Goal: Task Accomplishment & Management: Use online tool/utility

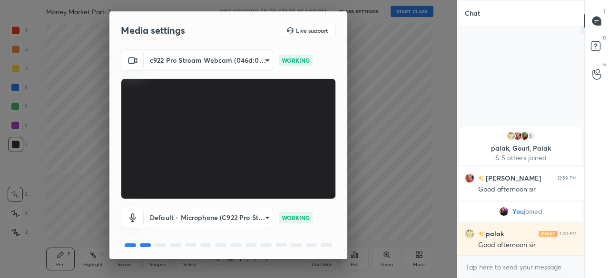
scroll to position [33, 0]
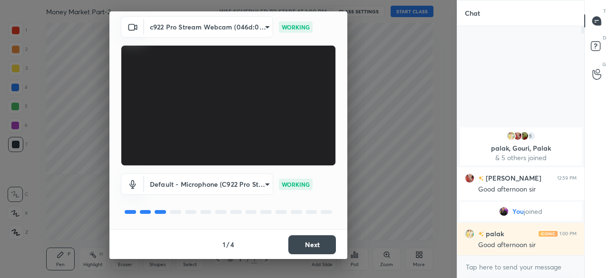
click at [310, 251] on button "Next" at bounding box center [312, 244] width 48 height 19
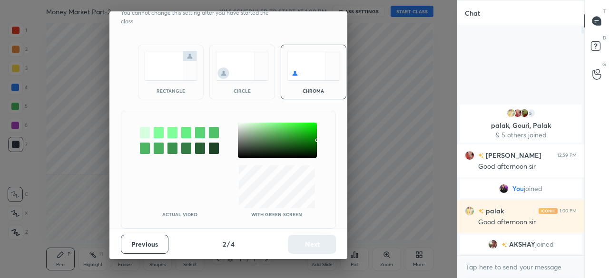
scroll to position [0, 0]
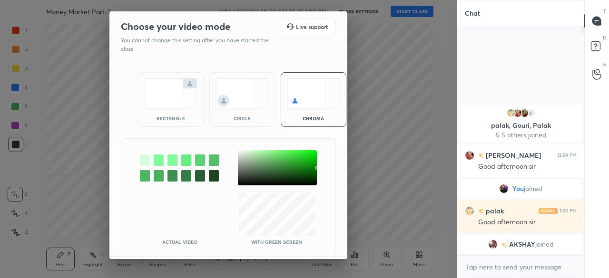
click at [161, 81] on img at bounding box center [170, 93] width 53 height 30
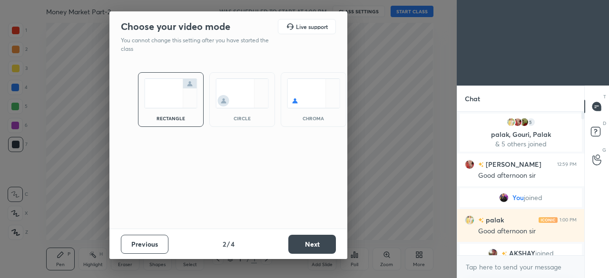
click at [323, 238] on button "Next" at bounding box center [312, 244] width 48 height 19
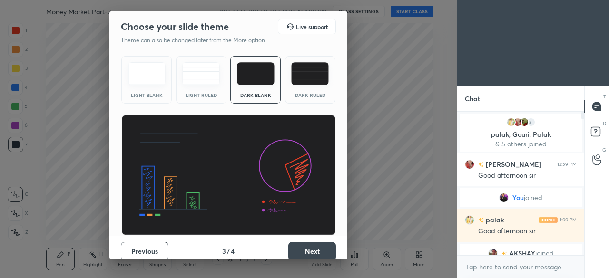
click at [304, 245] on button "Next" at bounding box center [312, 251] width 48 height 19
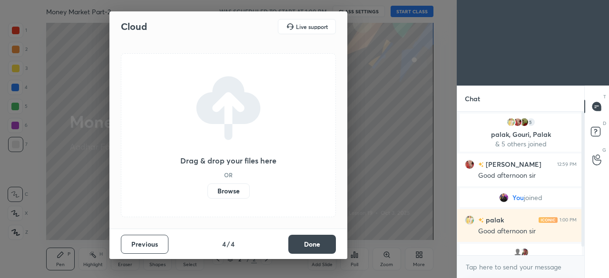
click at [227, 194] on label "Browse" at bounding box center [228, 191] width 42 height 15
click at [207, 194] on input "Browse" at bounding box center [207, 191] width 0 height 15
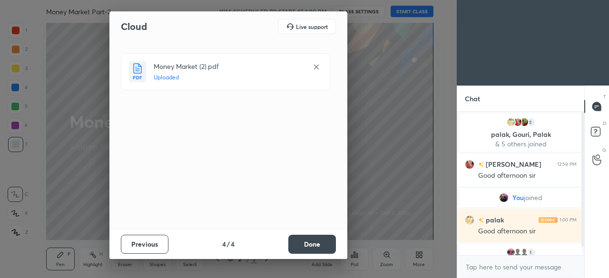
click at [313, 240] on button "Done" at bounding box center [312, 244] width 48 height 19
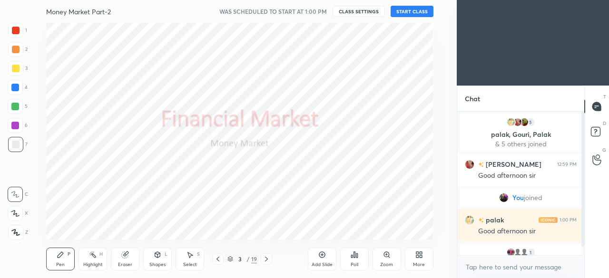
click at [18, 87] on div at bounding box center [15, 88] width 8 height 8
click at [13, 229] on icon at bounding box center [15, 232] width 9 height 7
click at [410, 10] on button "START CLASS" at bounding box center [412, 11] width 43 height 11
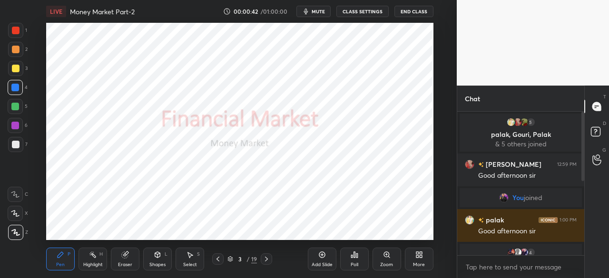
scroll to position [153, 0]
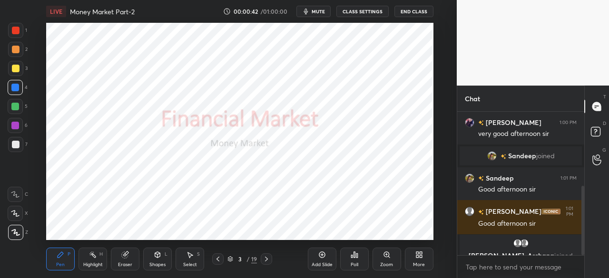
drag, startPoint x: 582, startPoint y: 160, endPoint x: 586, endPoint y: 234, distance: 74.3
click at [586, 234] on div "Chat 4 Ojasvi, [PERSON_NAME], [PERSON_NAME] & 4 others joined [PERSON_NAME] 1:0…" at bounding box center [533, 182] width 152 height 193
click at [267, 257] on icon at bounding box center [267, 259] width 8 height 8
click at [266, 259] on icon at bounding box center [267, 259] width 8 height 8
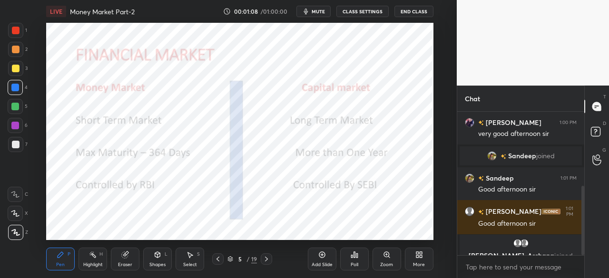
click at [266, 259] on icon at bounding box center [267, 259] width 8 height 8
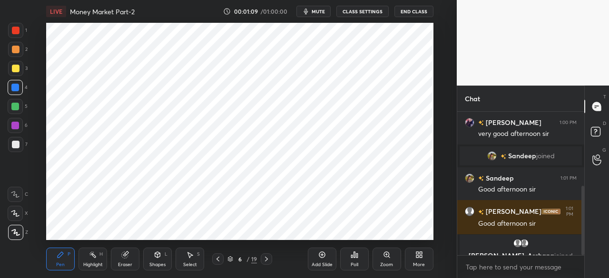
click at [266, 259] on icon at bounding box center [267, 259] width 8 height 8
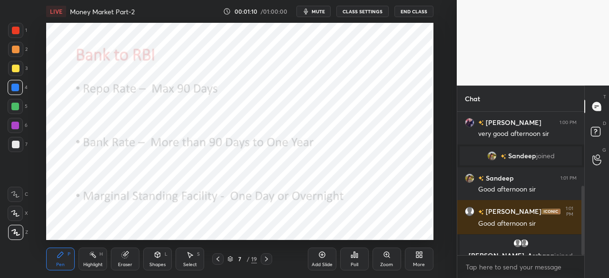
click at [266, 258] on icon at bounding box center [266, 259] width 3 height 5
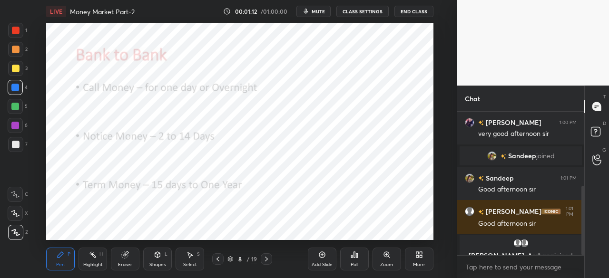
click at [265, 256] on icon at bounding box center [267, 259] width 8 height 8
click at [266, 258] on icon at bounding box center [266, 259] width 3 height 5
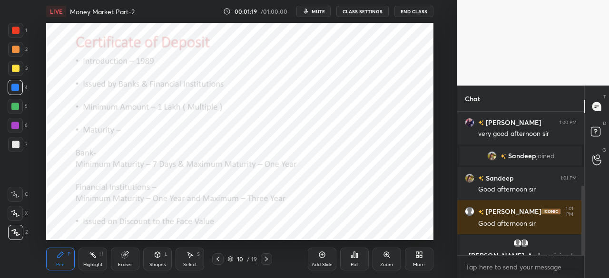
click at [266, 263] on icon at bounding box center [267, 259] width 8 height 8
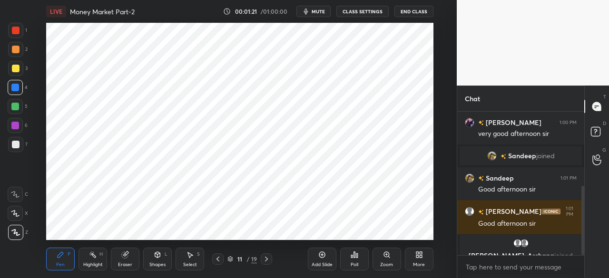
click at [16, 31] on div at bounding box center [16, 31] width 8 height 8
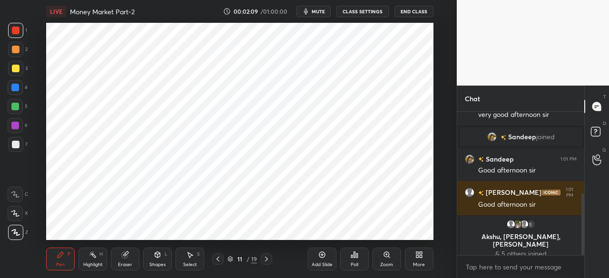
click at [320, 260] on div "Add Slide" at bounding box center [322, 259] width 29 height 23
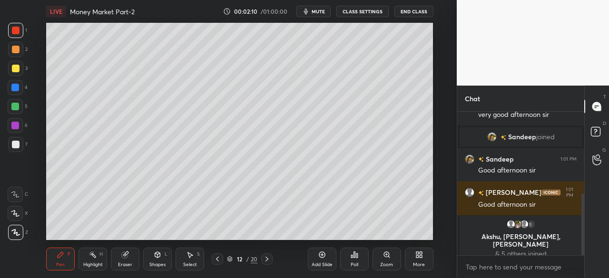
click at [15, 71] on div at bounding box center [16, 69] width 8 height 8
click at [16, 89] on div at bounding box center [15, 88] width 8 height 8
click at [161, 260] on div "Shapes L" at bounding box center [157, 259] width 29 height 23
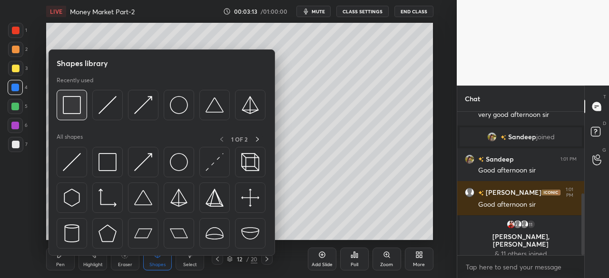
click at [78, 108] on img at bounding box center [72, 105] width 18 height 18
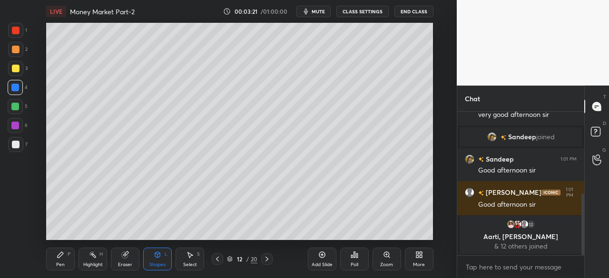
drag, startPoint x: 66, startPoint y: 264, endPoint x: 62, endPoint y: 262, distance: 5.1
click at [66, 262] on div "Pen P" at bounding box center [60, 259] width 29 height 23
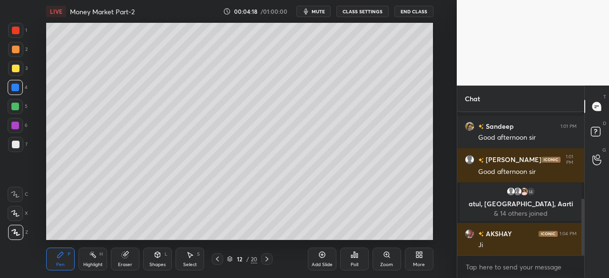
scroll to position [221, 0]
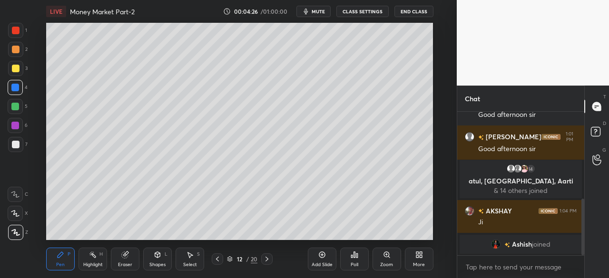
click at [320, 258] on icon at bounding box center [322, 255] width 8 height 8
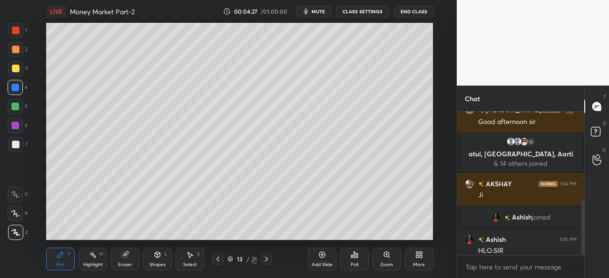
scroll to position [226, 0]
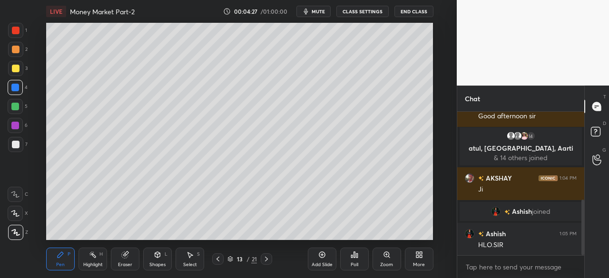
click at [17, 69] on div at bounding box center [16, 69] width 8 height 8
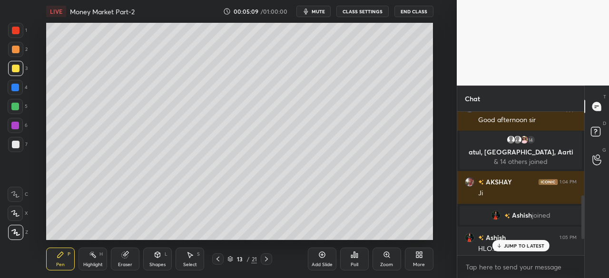
click at [504, 248] on p "JUMP TO LATEST" at bounding box center [524, 246] width 41 height 6
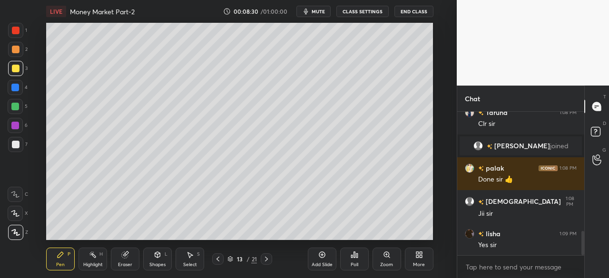
scroll to position [739, 0]
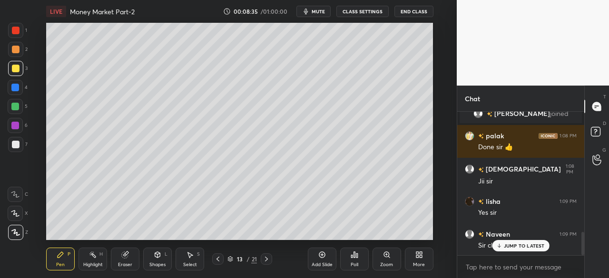
click at [516, 244] on p "JUMP TO LATEST" at bounding box center [524, 246] width 41 height 6
click at [220, 263] on icon at bounding box center [218, 259] width 8 height 8
click at [216, 259] on icon at bounding box center [218, 259] width 8 height 8
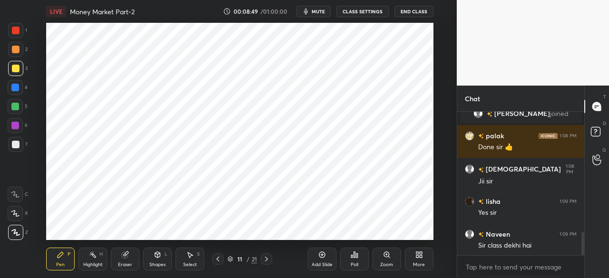
scroll to position [749, 0]
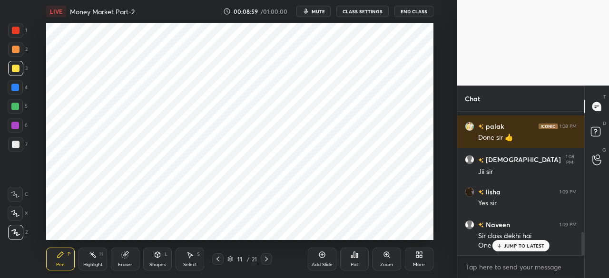
click at [15, 87] on div at bounding box center [15, 88] width 8 height 8
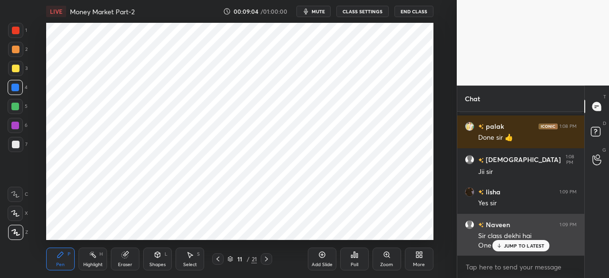
click at [504, 248] on p "JUMP TO LATEST" at bounding box center [524, 246] width 41 height 6
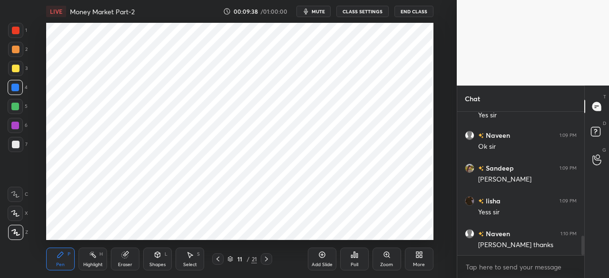
scroll to position [946, 0]
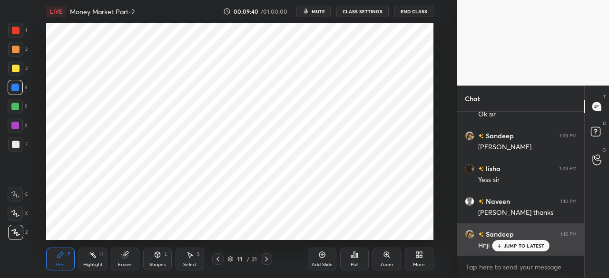
drag, startPoint x: 498, startPoint y: 244, endPoint x: 478, endPoint y: 242, distance: 21.0
click at [498, 244] on icon at bounding box center [499, 246] width 6 height 6
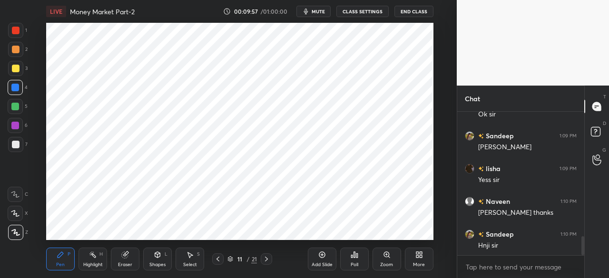
click at [267, 261] on icon at bounding box center [267, 259] width 8 height 8
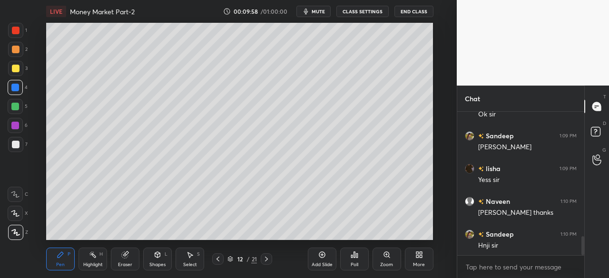
click at [265, 257] on icon at bounding box center [267, 259] width 8 height 8
click at [265, 261] on icon at bounding box center [267, 259] width 8 height 8
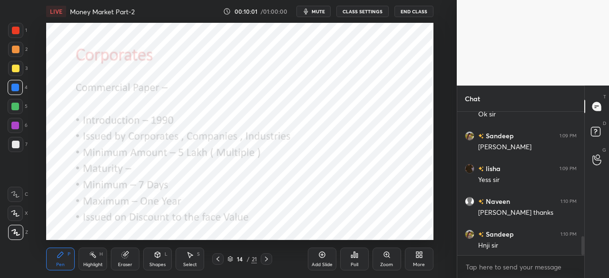
click at [16, 29] on div at bounding box center [16, 31] width 8 height 8
click at [263, 258] on icon at bounding box center [267, 259] width 8 height 8
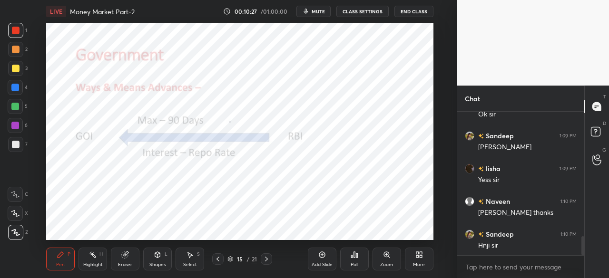
click at [216, 258] on icon at bounding box center [218, 259] width 8 height 8
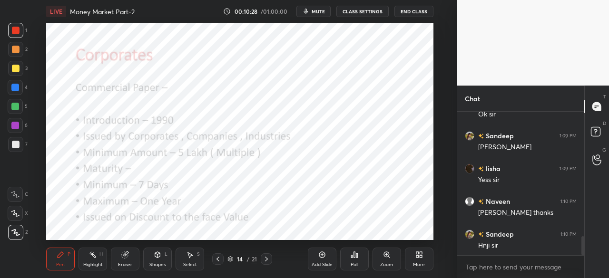
click at [322, 258] on icon at bounding box center [322, 255] width 8 height 8
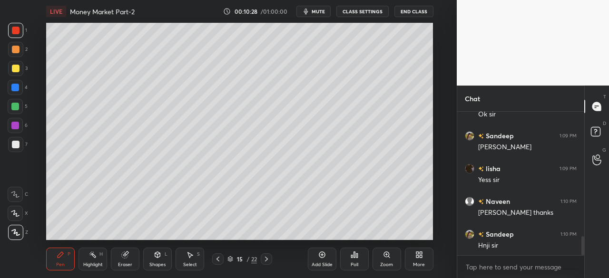
click at [17, 68] on div at bounding box center [16, 69] width 8 height 8
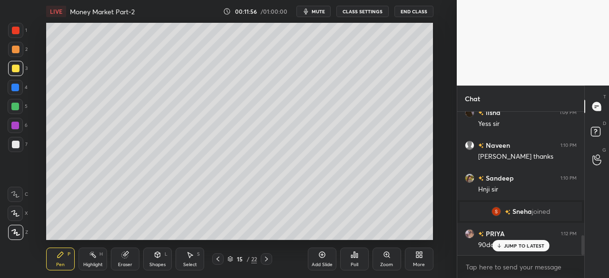
scroll to position [893, 0]
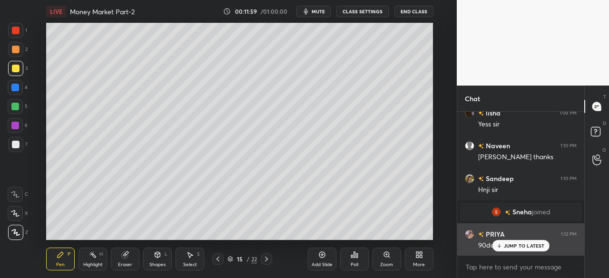
click at [502, 248] on icon at bounding box center [499, 246] width 6 height 6
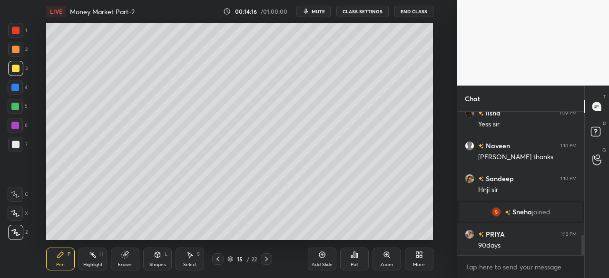
click at [319, 259] on div "Add Slide" at bounding box center [322, 259] width 29 height 23
click at [19, 68] on div at bounding box center [16, 69] width 8 height 8
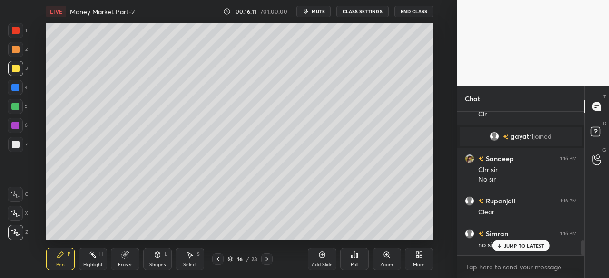
scroll to position [1254, 0]
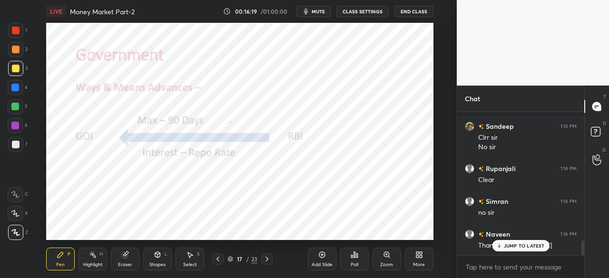
drag, startPoint x: 15, startPoint y: 28, endPoint x: 16, endPoint y: 33, distance: 5.4
click at [15, 28] on div at bounding box center [16, 31] width 8 height 8
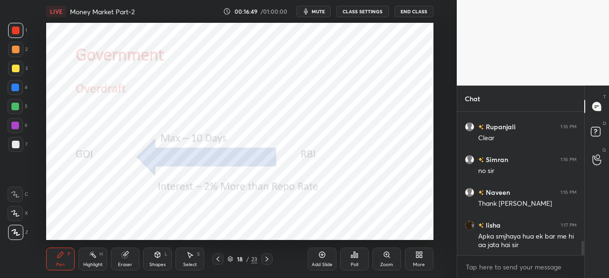
click at [320, 258] on icon at bounding box center [322, 255] width 8 height 8
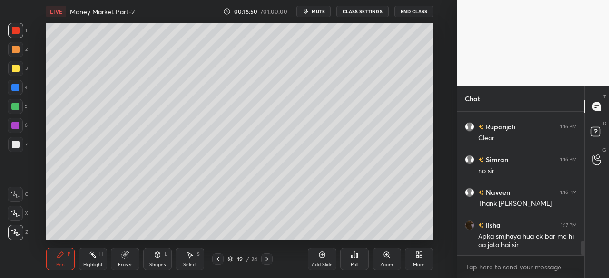
click at [15, 69] on div at bounding box center [16, 69] width 8 height 8
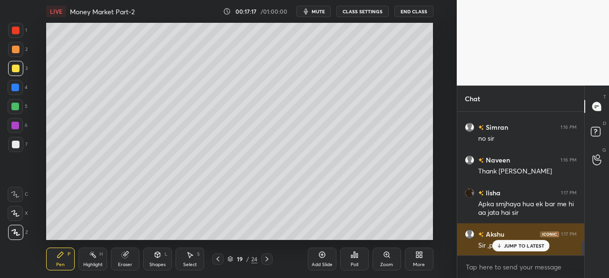
drag, startPoint x: 506, startPoint y: 247, endPoint x: 495, endPoint y: 243, distance: 12.0
click at [504, 248] on p "JUMP TO LATEST" at bounding box center [524, 246] width 41 height 6
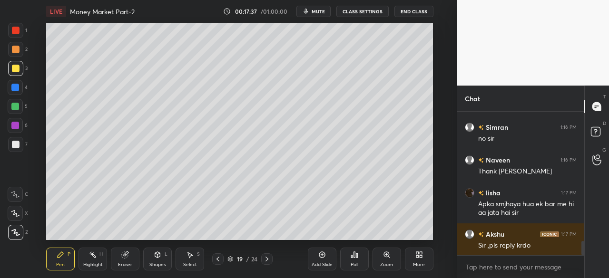
scroll to position [1361, 0]
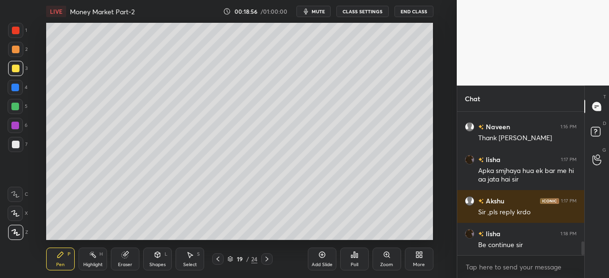
click at [157, 261] on div "Shapes L" at bounding box center [157, 259] width 29 height 23
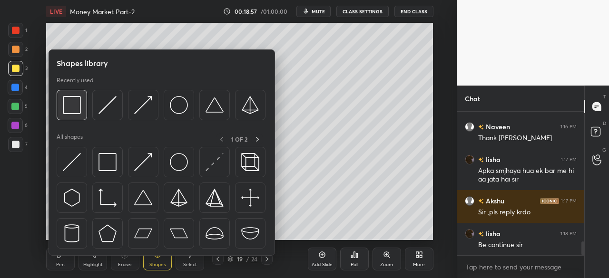
click at [73, 109] on img at bounding box center [72, 105] width 18 height 18
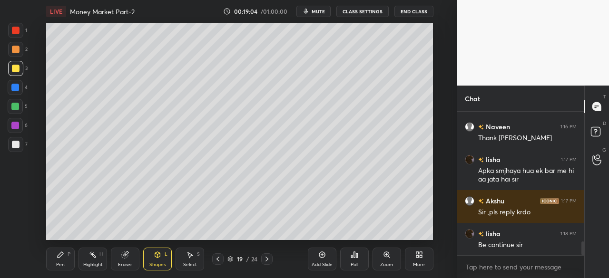
drag, startPoint x: 15, startPoint y: 88, endPoint x: 25, endPoint y: 148, distance: 61.3
click at [15, 88] on div at bounding box center [15, 88] width 8 height 8
click at [62, 259] on div "Pen P" at bounding box center [60, 259] width 29 height 23
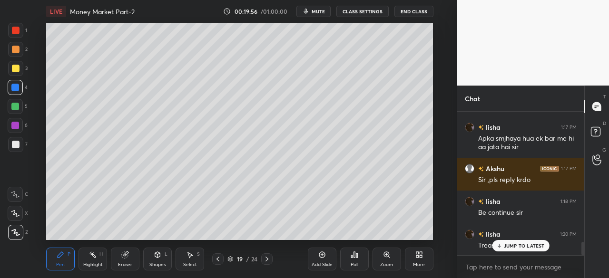
scroll to position [1427, 0]
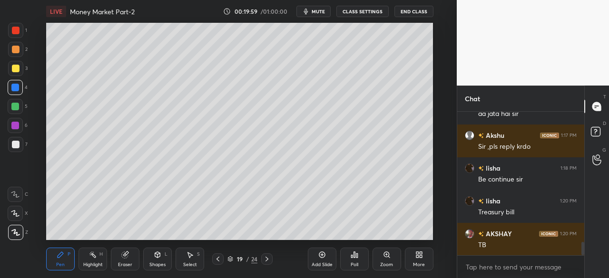
click at [325, 257] on icon at bounding box center [322, 255] width 8 height 8
click at [15, 69] on div at bounding box center [16, 69] width 8 height 8
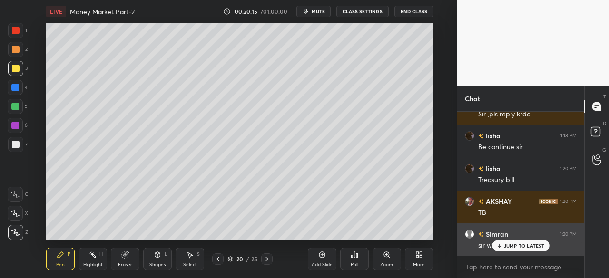
drag, startPoint x: 496, startPoint y: 245, endPoint x: 475, endPoint y: 235, distance: 23.0
click at [495, 245] on div "JUMP TO LATEST" at bounding box center [520, 245] width 57 height 11
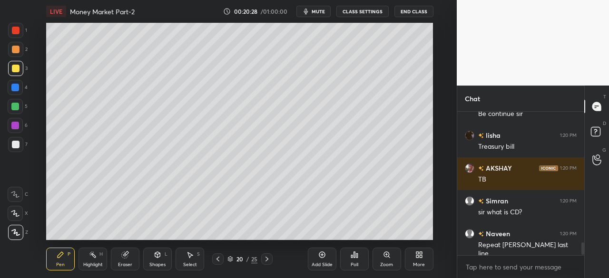
scroll to position [1525, 0]
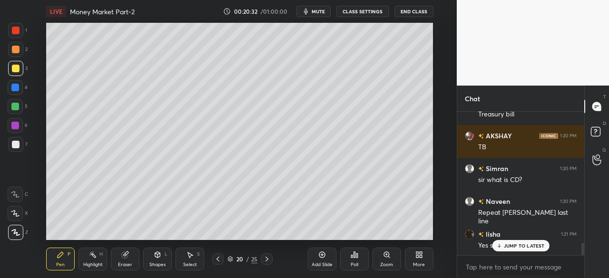
click at [219, 261] on icon at bounding box center [218, 259] width 8 height 8
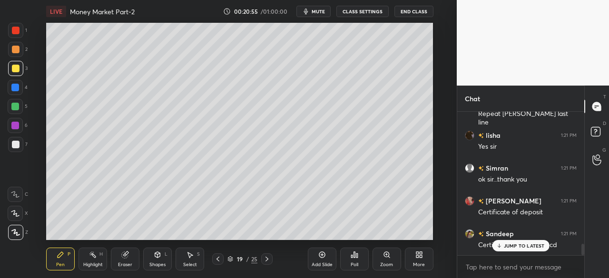
scroll to position [1656, 0]
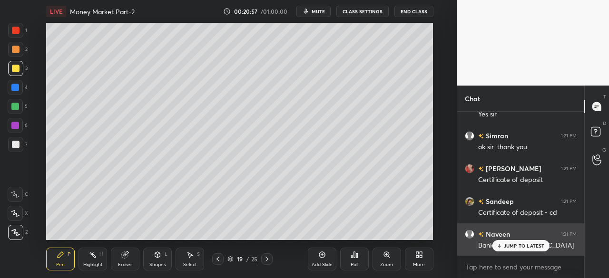
drag, startPoint x: 501, startPoint y: 243, endPoint x: 477, endPoint y: 249, distance: 25.4
click at [500, 243] on icon at bounding box center [499, 246] width 6 height 6
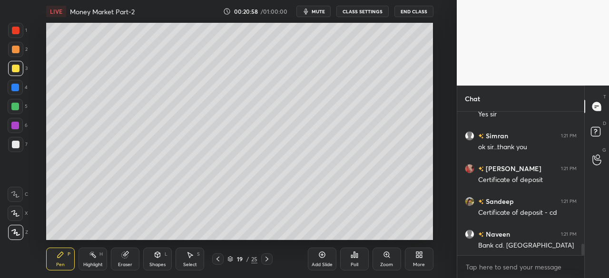
scroll to position [1690, 0]
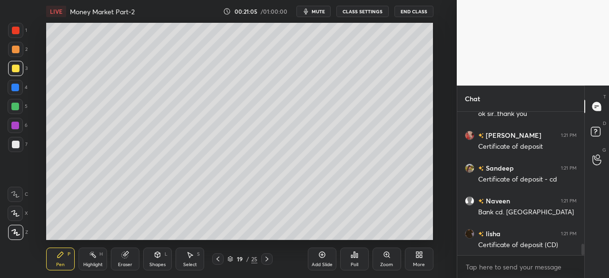
click at [218, 258] on icon at bounding box center [218, 259] width 8 height 8
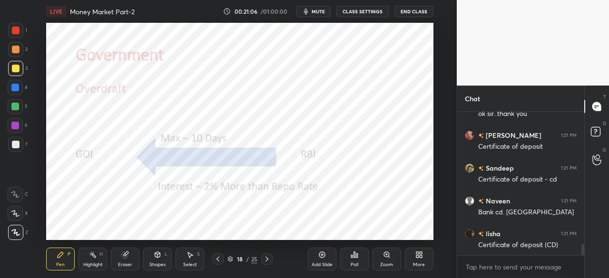
click at [218, 260] on icon at bounding box center [218, 259] width 8 height 8
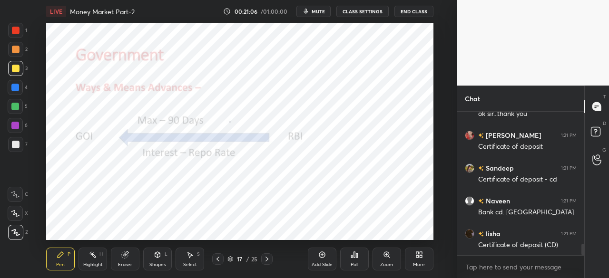
click at [219, 261] on icon at bounding box center [218, 259] width 8 height 8
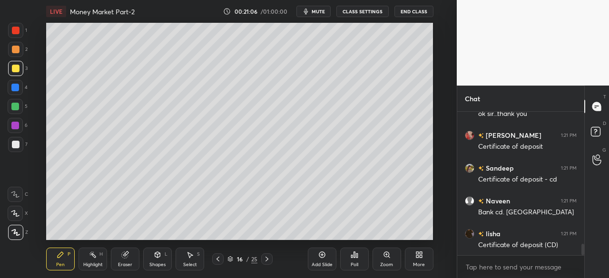
click at [219, 261] on icon at bounding box center [217, 259] width 3 height 5
click at [219, 262] on icon at bounding box center [218, 259] width 8 height 8
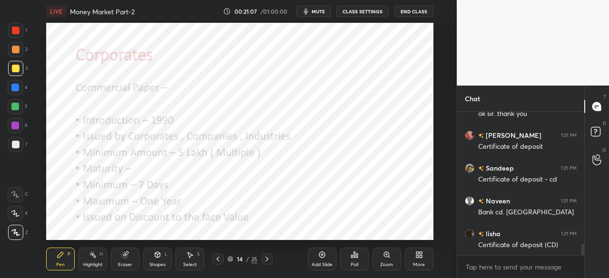
click at [220, 263] on icon at bounding box center [218, 259] width 8 height 8
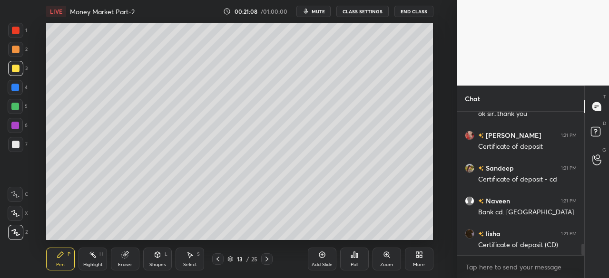
click at [219, 262] on icon at bounding box center [218, 259] width 8 height 8
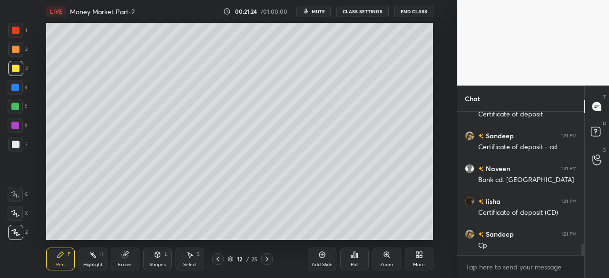
scroll to position [1755, 0]
click at [268, 260] on icon at bounding box center [267, 259] width 8 height 8
click at [267, 260] on icon at bounding box center [267, 259] width 8 height 8
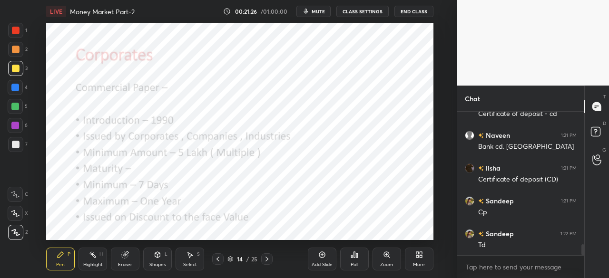
click at [269, 258] on icon at bounding box center [267, 259] width 8 height 8
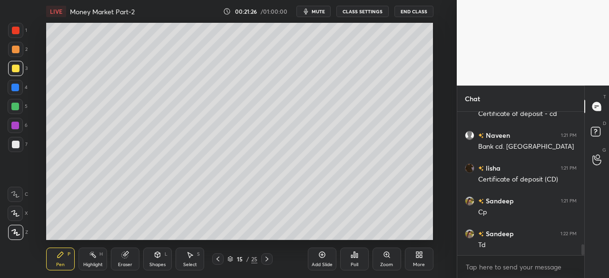
click at [268, 257] on icon at bounding box center [267, 259] width 8 height 8
click at [266, 258] on icon at bounding box center [266, 259] width 3 height 5
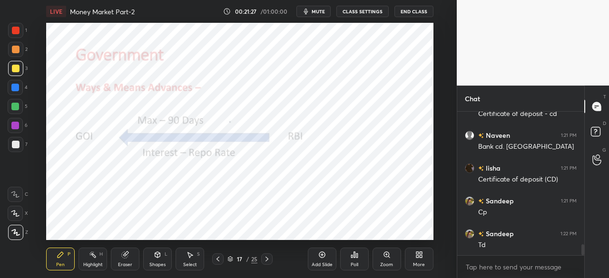
scroll to position [1765, 0]
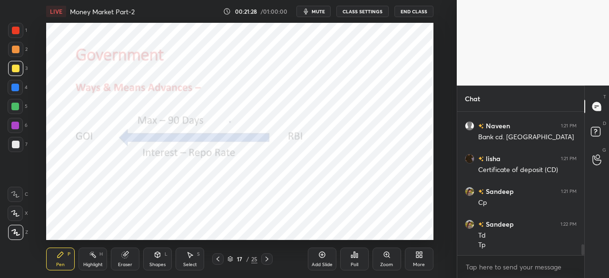
click at [263, 261] on icon at bounding box center [267, 259] width 8 height 8
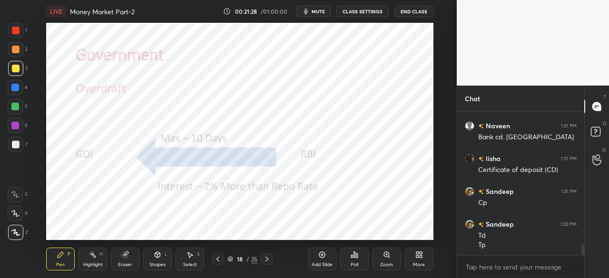
click at [265, 261] on icon at bounding box center [267, 259] width 8 height 8
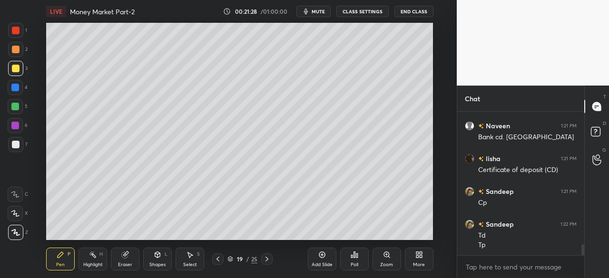
click at [268, 260] on icon at bounding box center [267, 259] width 8 height 8
click at [217, 261] on icon at bounding box center [218, 259] width 8 height 8
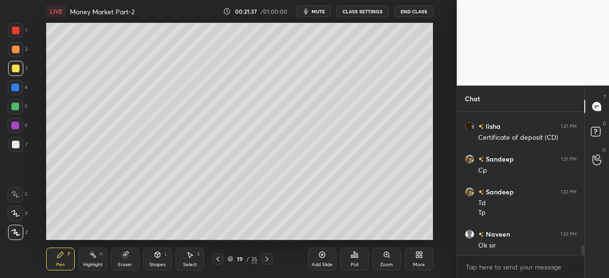
scroll to position [1830, 0]
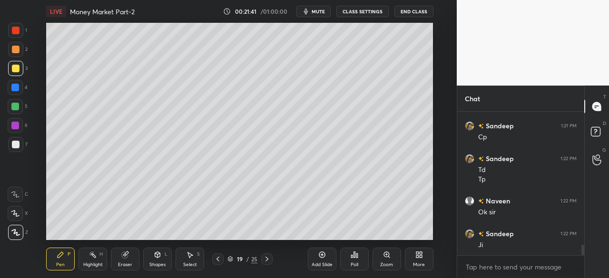
click at [270, 262] on icon at bounding box center [267, 259] width 8 height 8
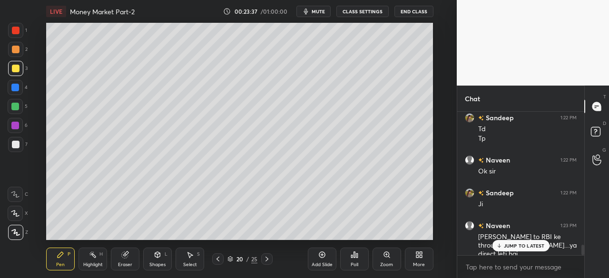
click at [508, 246] on p "JUMP TO LATEST" at bounding box center [524, 246] width 41 height 6
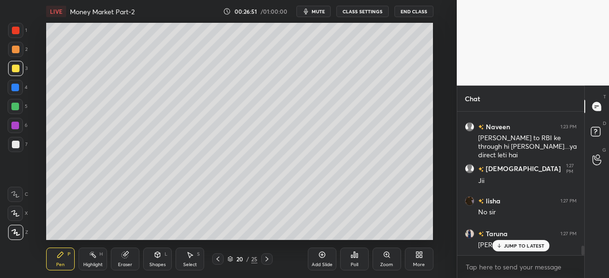
scroll to position [2002, 0]
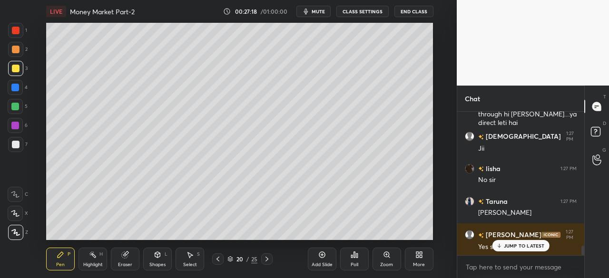
click at [509, 249] on p "JUMP TO LATEST" at bounding box center [524, 246] width 41 height 6
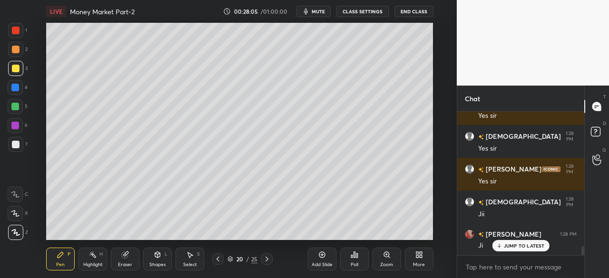
scroll to position [2167, 0]
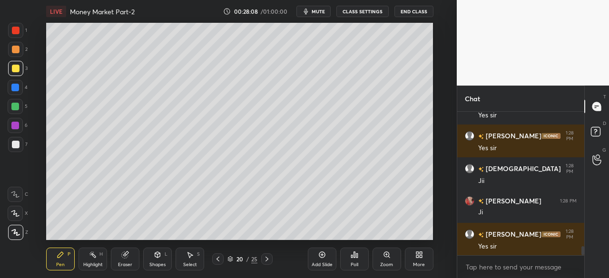
click at [326, 257] on div "Add Slide" at bounding box center [322, 259] width 29 height 23
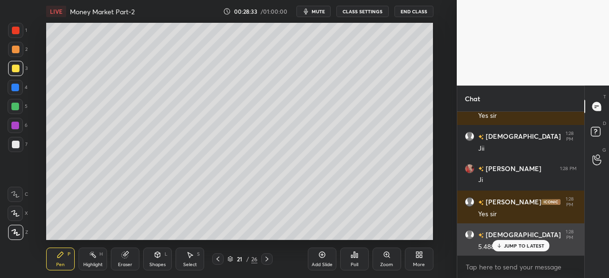
click at [505, 244] on p "JUMP TO LATEST" at bounding box center [524, 246] width 41 height 6
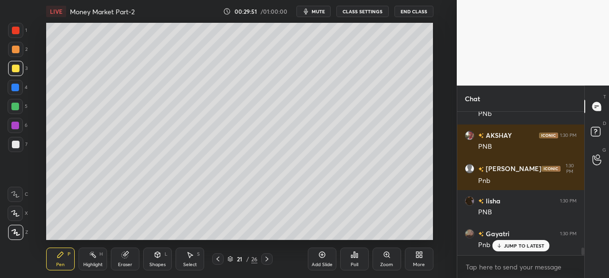
scroll to position [2528, 0]
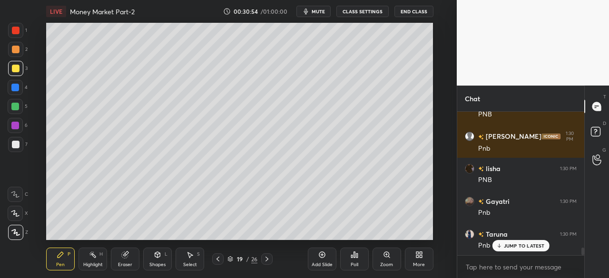
click at [264, 259] on icon at bounding box center [267, 259] width 8 height 8
click at [267, 259] on icon at bounding box center [267, 259] width 8 height 8
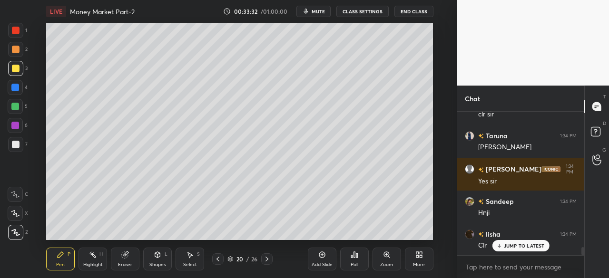
scroll to position [2423, 0]
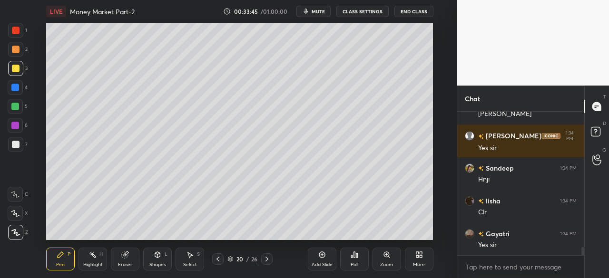
click at [265, 264] on div at bounding box center [266, 259] width 11 height 11
click at [267, 262] on icon at bounding box center [267, 259] width 8 height 8
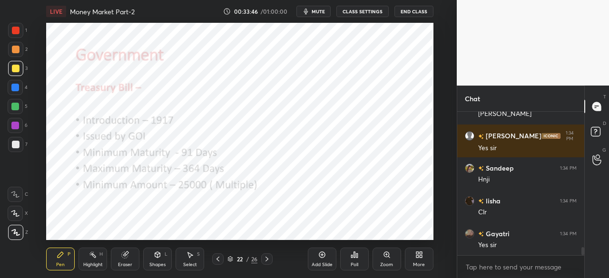
click at [17, 30] on div at bounding box center [16, 31] width 8 height 8
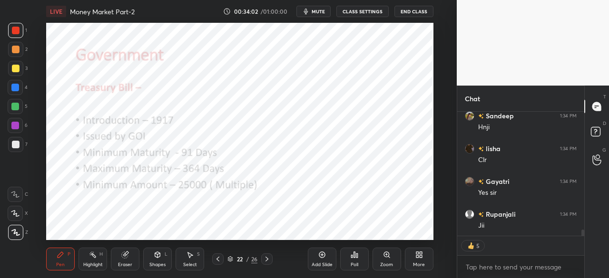
scroll to position [2455, 0]
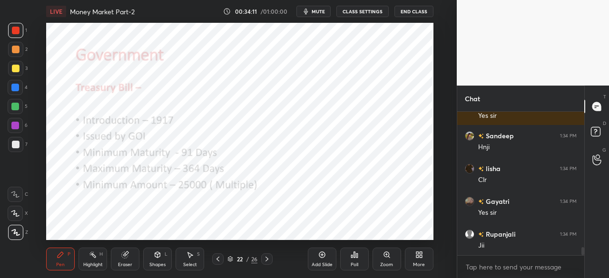
click at [266, 256] on icon at bounding box center [267, 259] width 8 height 8
click at [16, 88] on div at bounding box center [15, 88] width 8 height 8
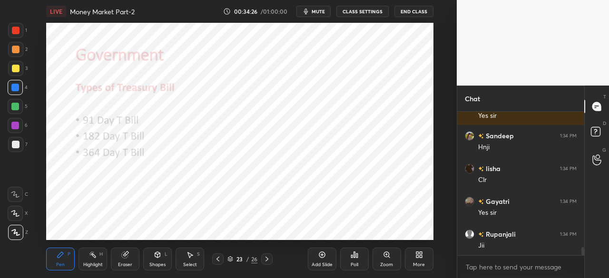
click at [266, 256] on icon at bounding box center [267, 259] width 8 height 8
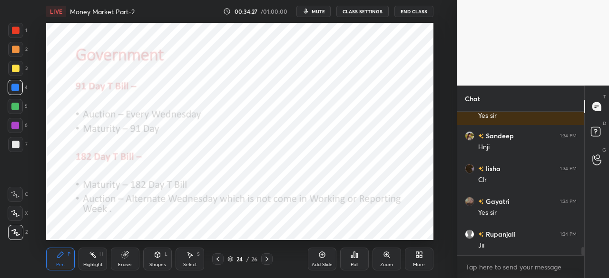
click at [14, 27] on div at bounding box center [16, 31] width 8 height 8
click at [16, 31] on div at bounding box center [16, 31] width 8 height 8
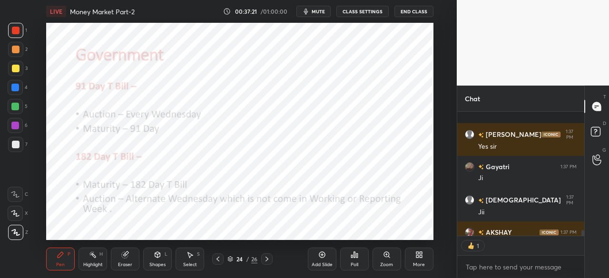
scroll to position [2679, 0]
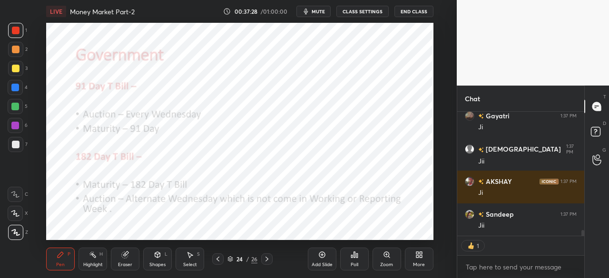
click at [14, 87] on div at bounding box center [15, 88] width 8 height 8
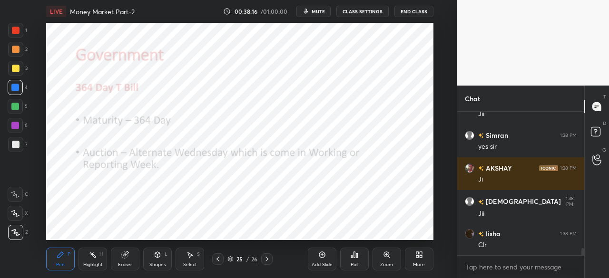
scroll to position [2823, 0]
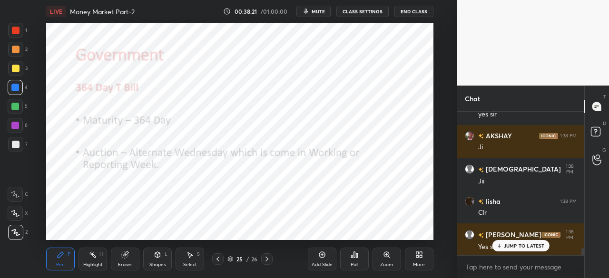
click at [14, 86] on div at bounding box center [15, 88] width 8 height 8
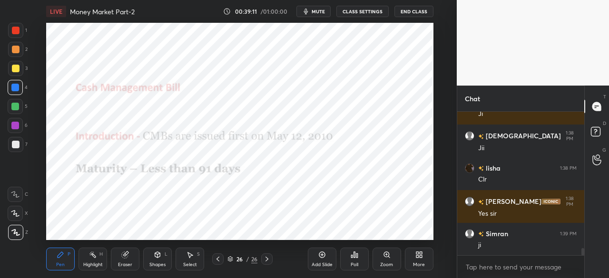
click at [12, 28] on div at bounding box center [16, 31] width 8 height 8
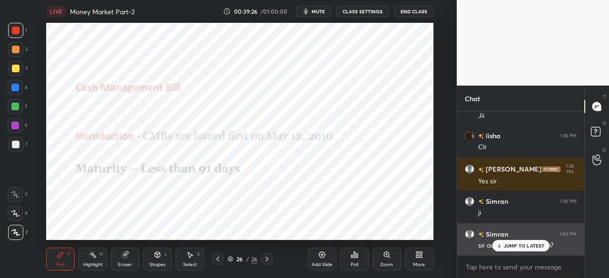
drag, startPoint x: 502, startPoint y: 245, endPoint x: 480, endPoint y: 244, distance: 21.9
click at [501, 244] on div "JUMP TO LATEST" at bounding box center [520, 245] width 57 height 11
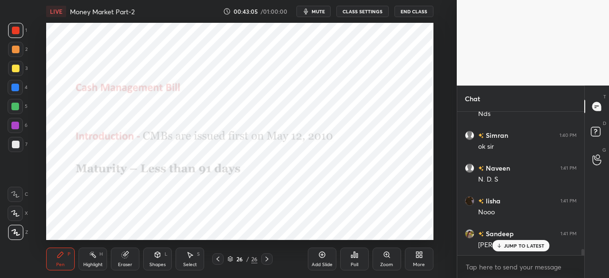
scroll to position [3096, 0]
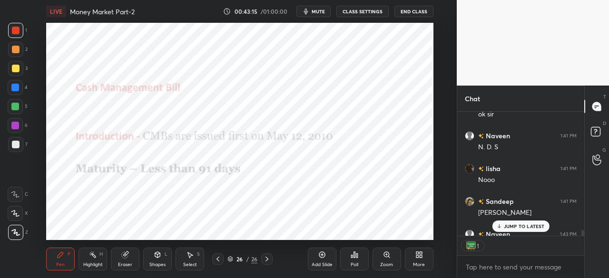
click at [533, 229] on p "JUMP TO LATEST" at bounding box center [524, 227] width 41 height 6
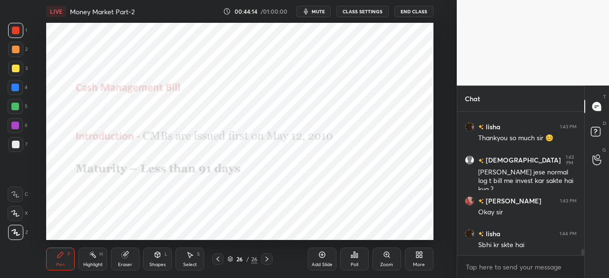
scroll to position [3301, 0]
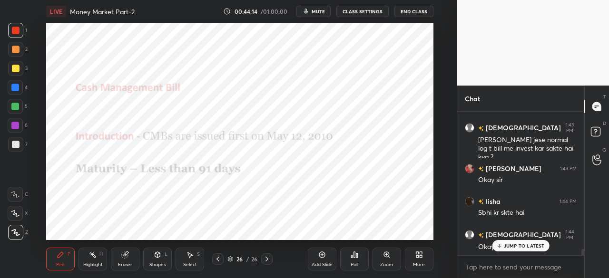
click at [410, 14] on button "End Class" at bounding box center [413, 11] width 39 height 11
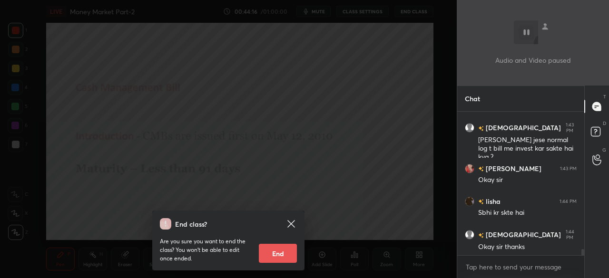
scroll to position [3334, 0]
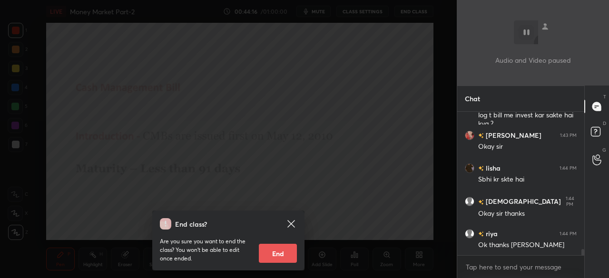
click at [273, 247] on button "End" at bounding box center [278, 253] width 38 height 19
type textarea "x"
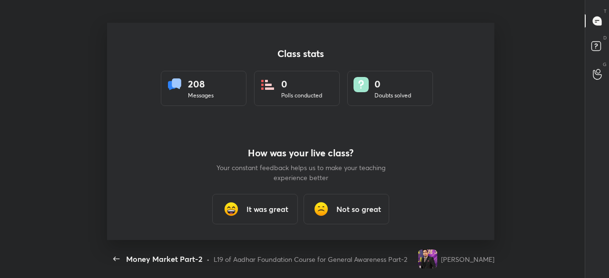
scroll to position [0, 0]
